Goal: Navigation & Orientation: Find specific page/section

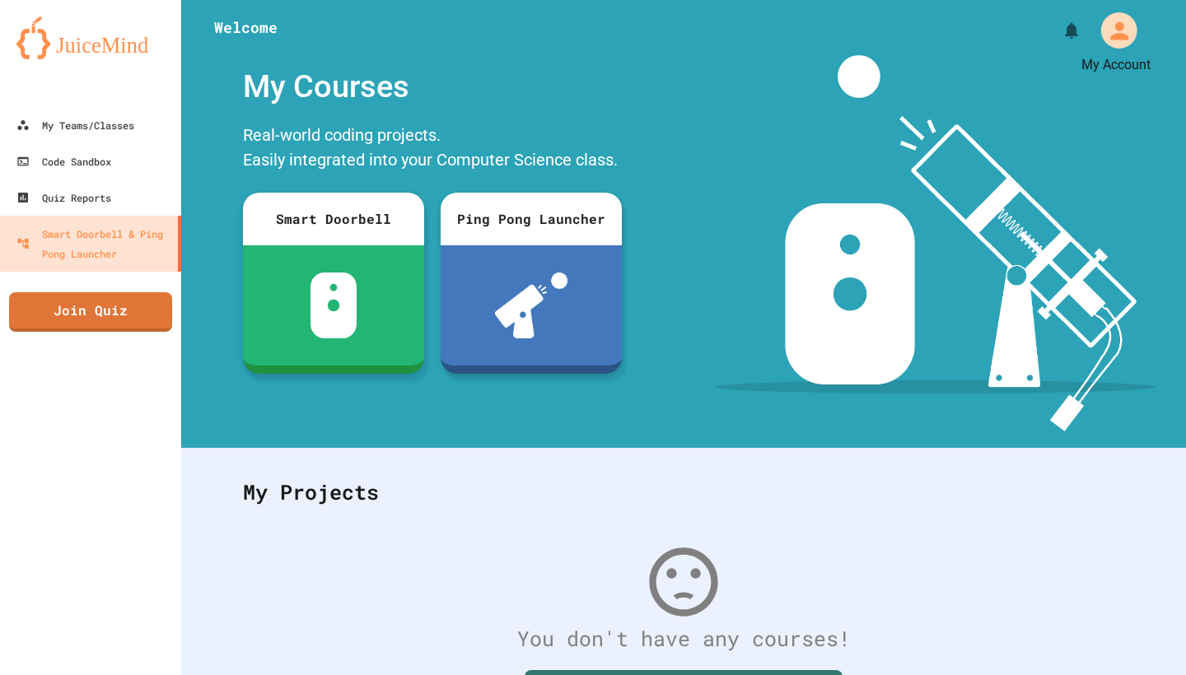
click at [1126, 44] on icon "My Account" at bounding box center [1118, 30] width 27 height 27
click at [836, 675] on div at bounding box center [593, 675] width 1186 height 0
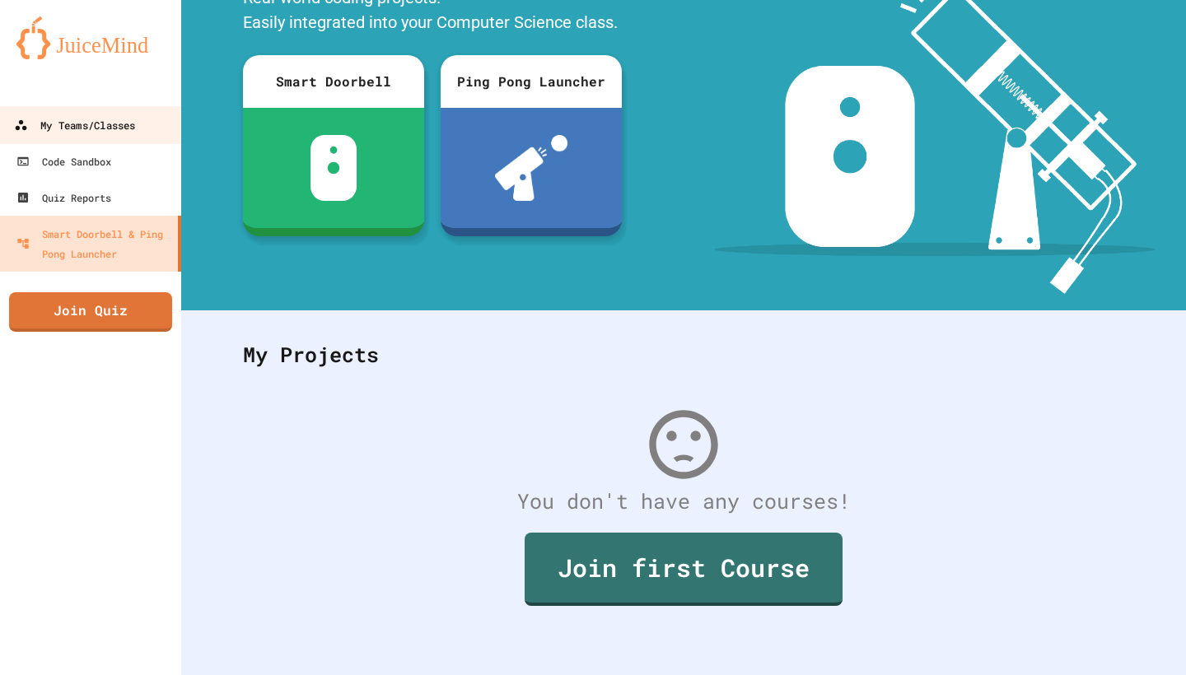
click at [152, 130] on link "My Teams/Classes" at bounding box center [91, 124] width 187 height 37
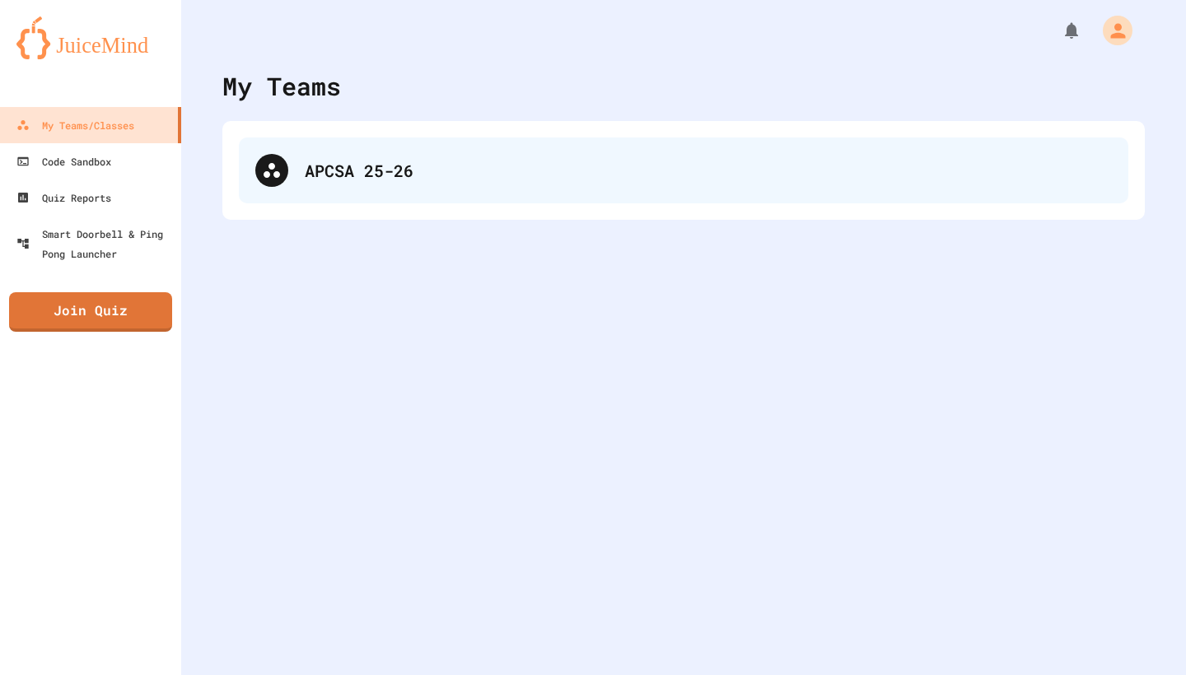
click at [313, 189] on div "APCSA 25-26" at bounding box center [684, 171] width 890 height 66
